Goal: Information Seeking & Learning: Learn about a topic

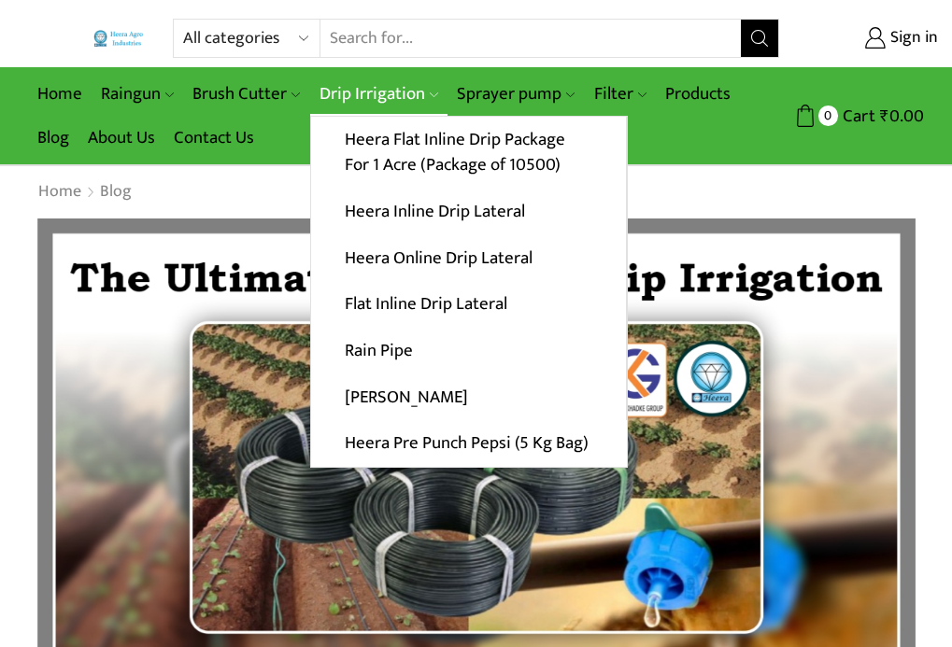
click at [356, 93] on link "Drip Irrigation" at bounding box center [378, 94] width 137 height 44
